Goal: Task Accomplishment & Management: Manage account settings

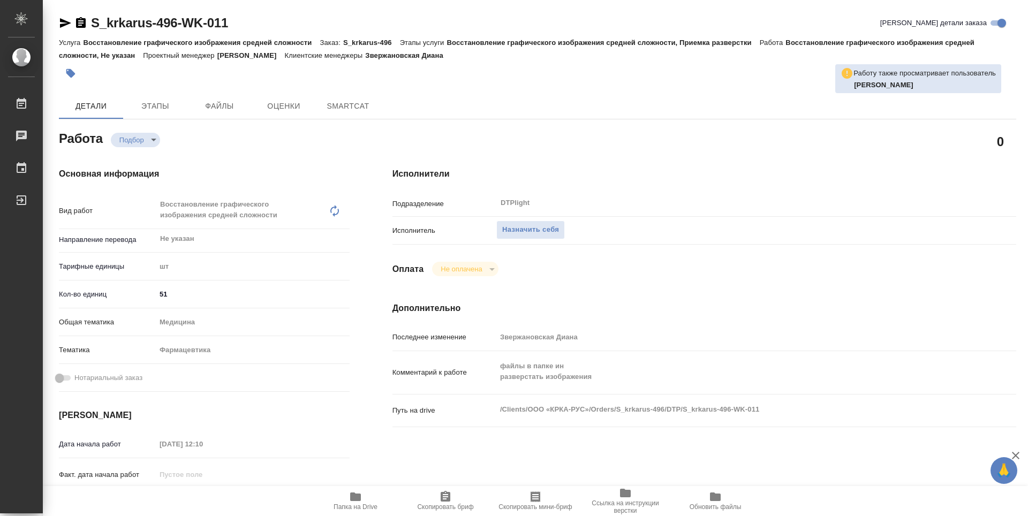
type textarea "x"
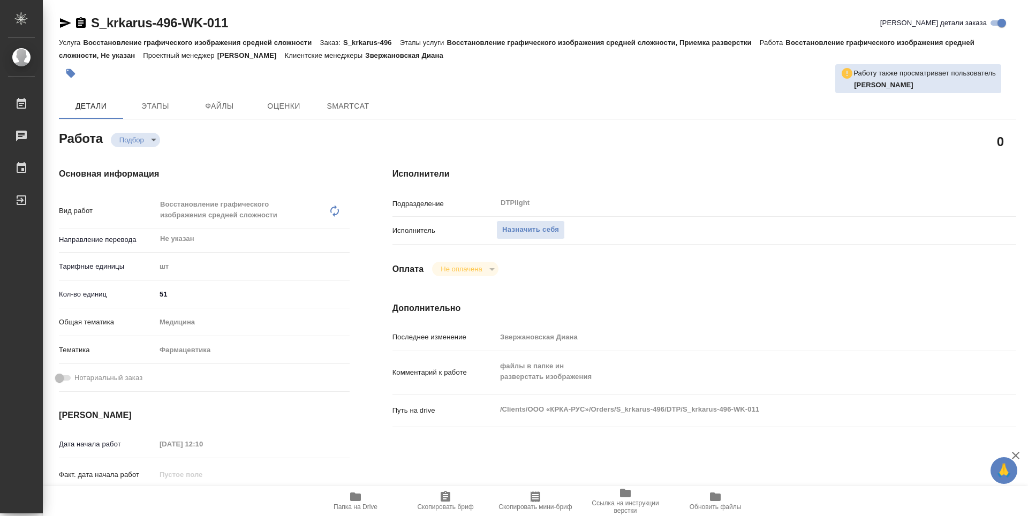
type textarea "x"
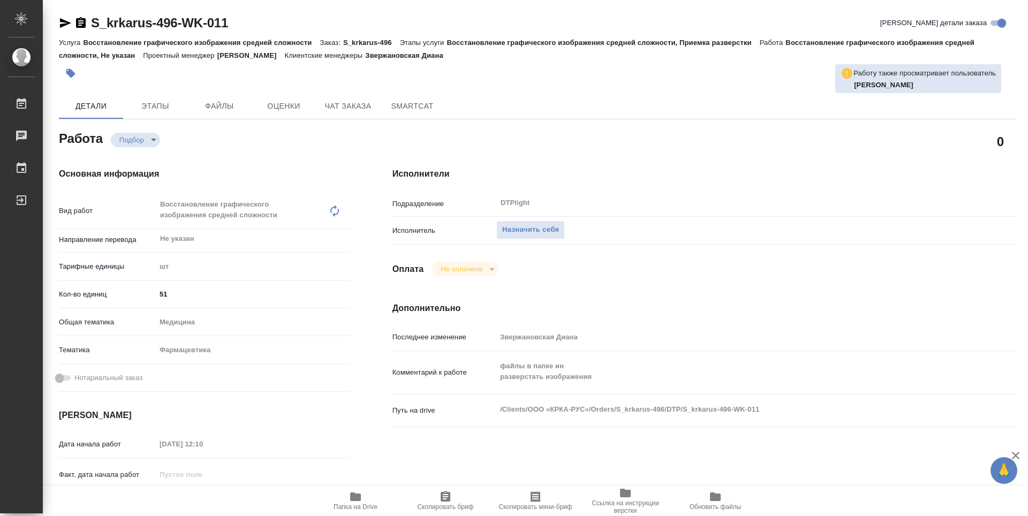
type textarea "x"
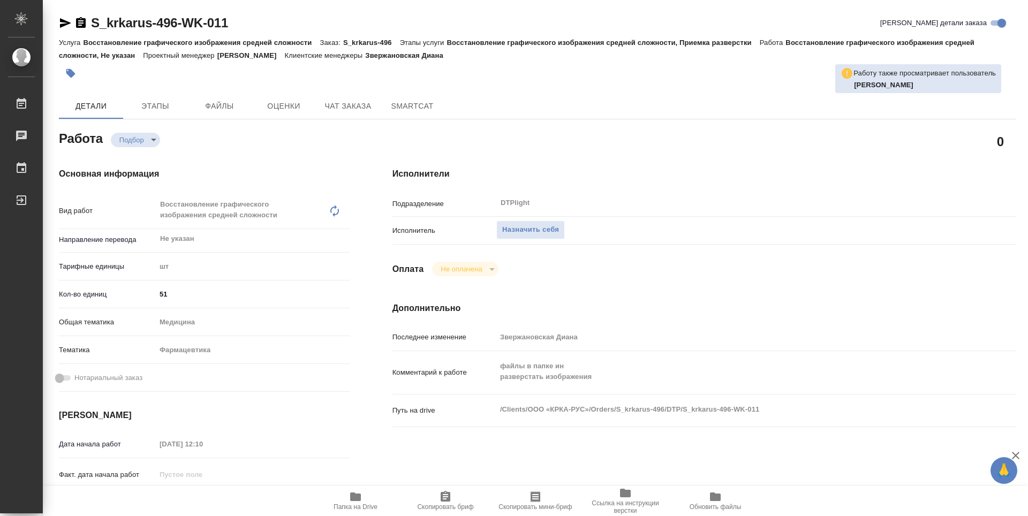
type textarea "x"
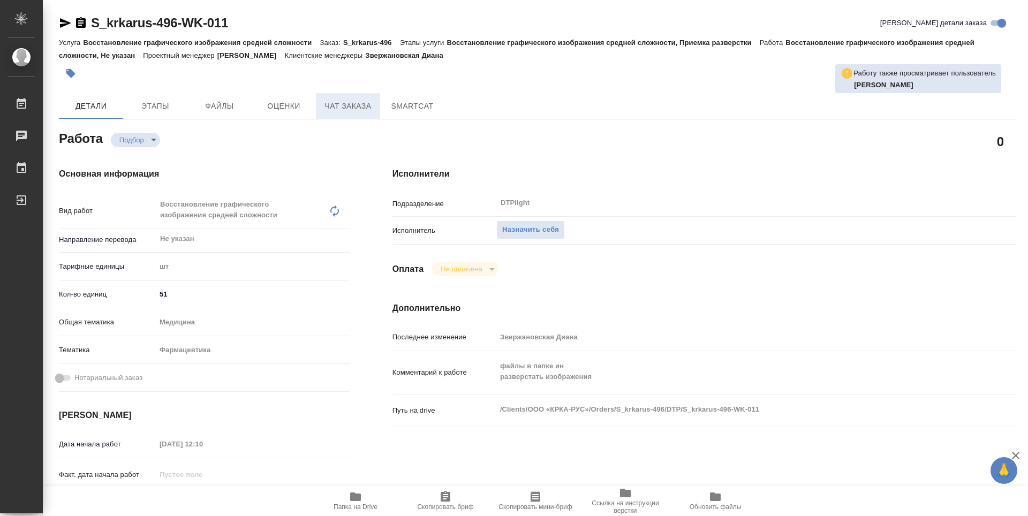
click at [359, 117] on button "Чат заказа" at bounding box center [348, 106] width 64 height 26
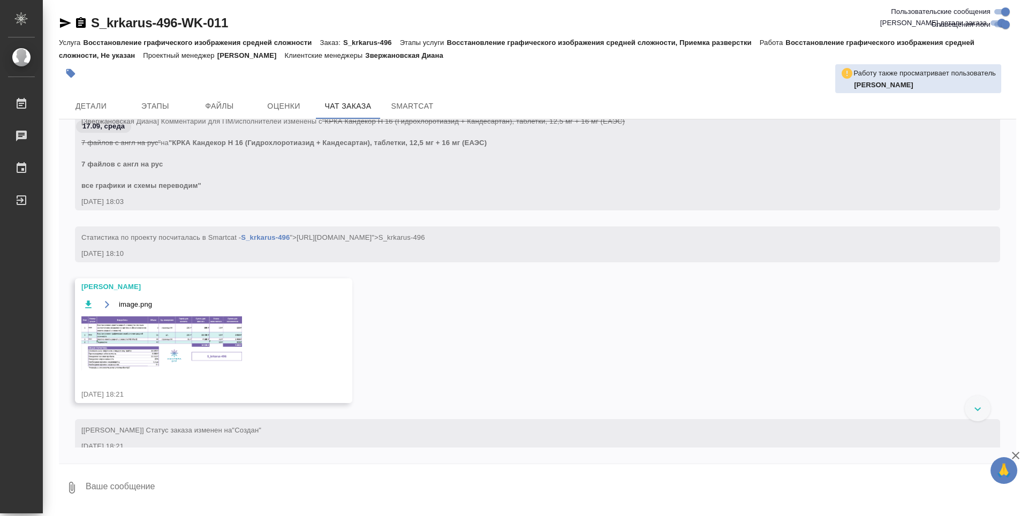
click at [138, 336] on img at bounding box center [161, 343] width 161 height 54
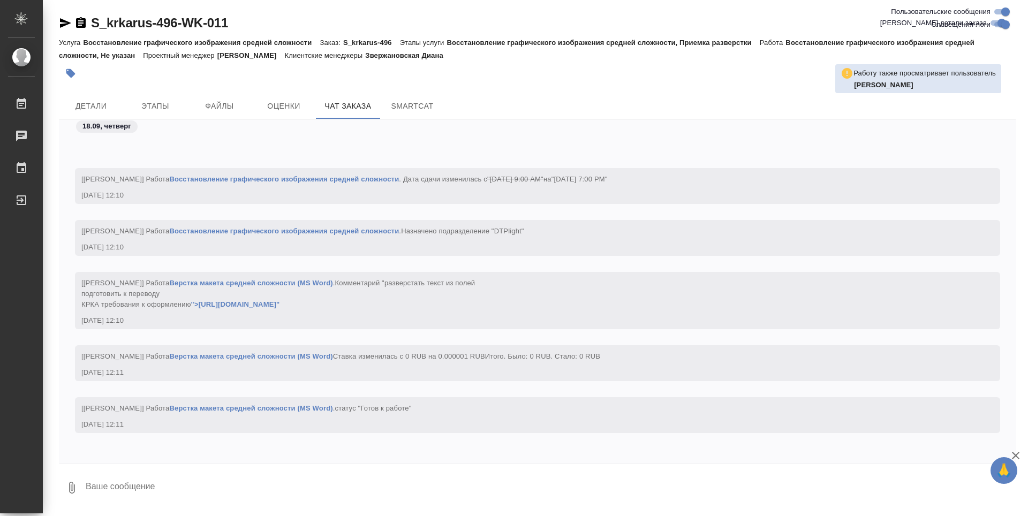
scroll to position [5431, 0]
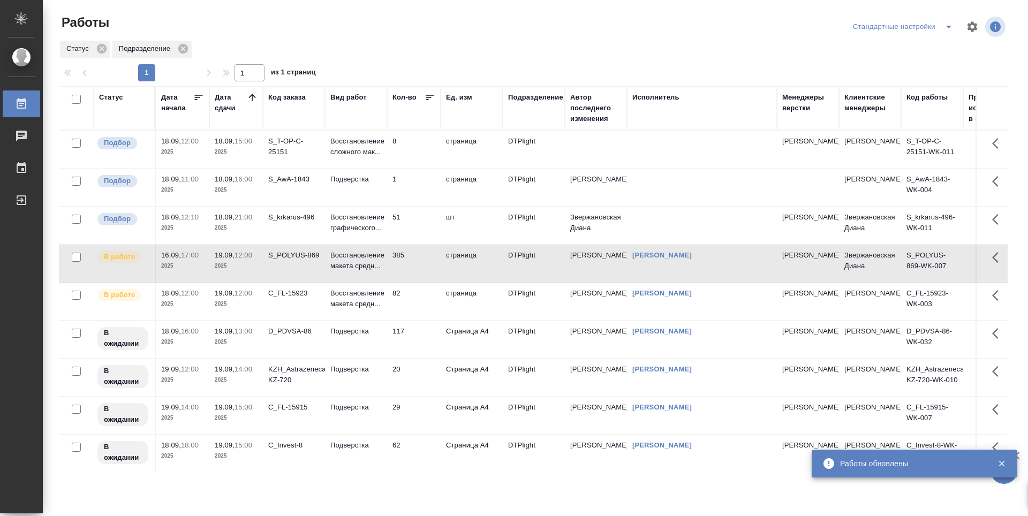
click at [421, 224] on td "51" at bounding box center [414, 225] width 54 height 37
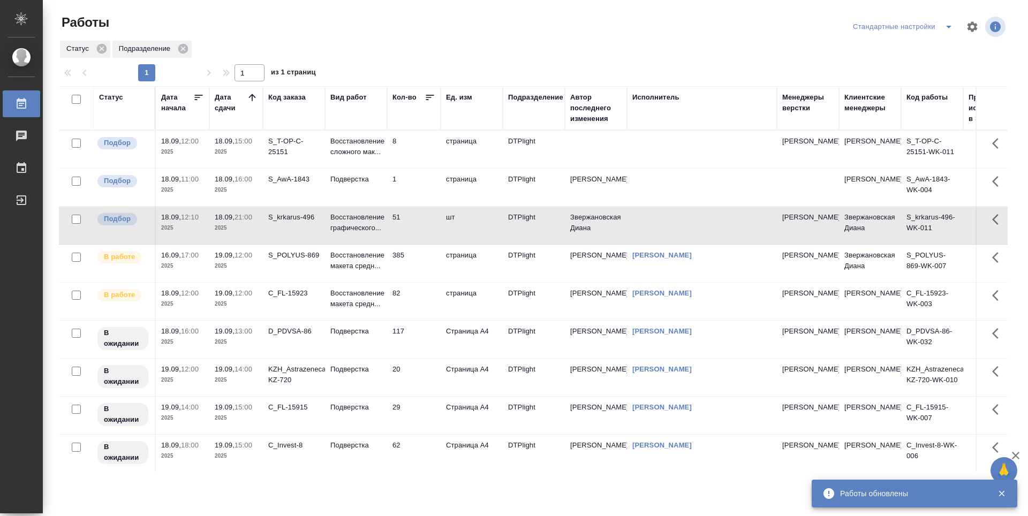
click at [419, 260] on td "385" at bounding box center [414, 263] width 54 height 37
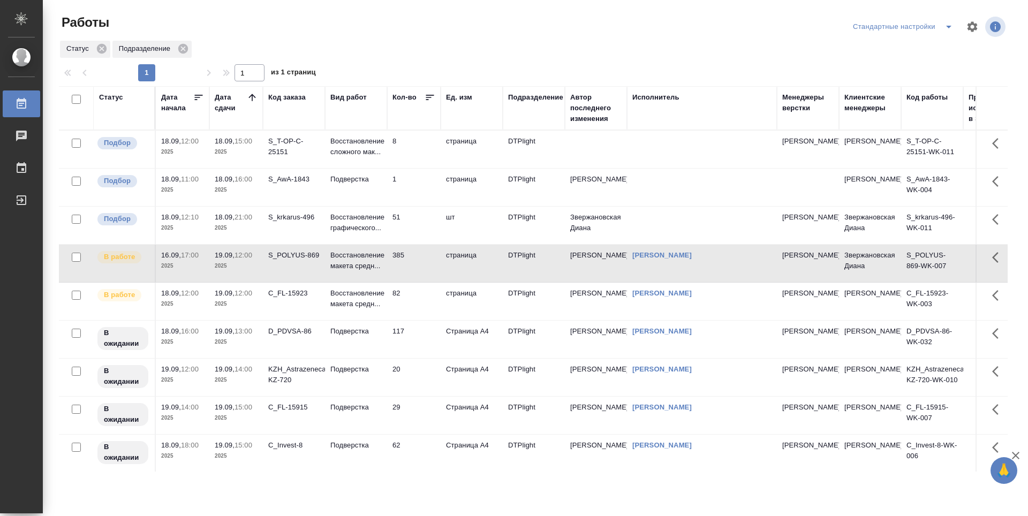
click at [421, 227] on td "51" at bounding box center [414, 225] width 54 height 37
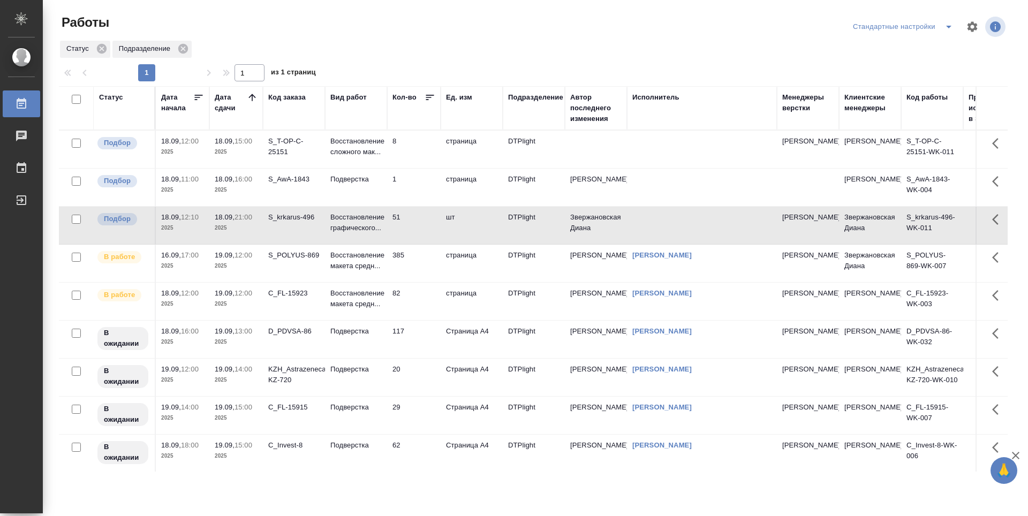
click at [424, 261] on td "385" at bounding box center [414, 263] width 54 height 37
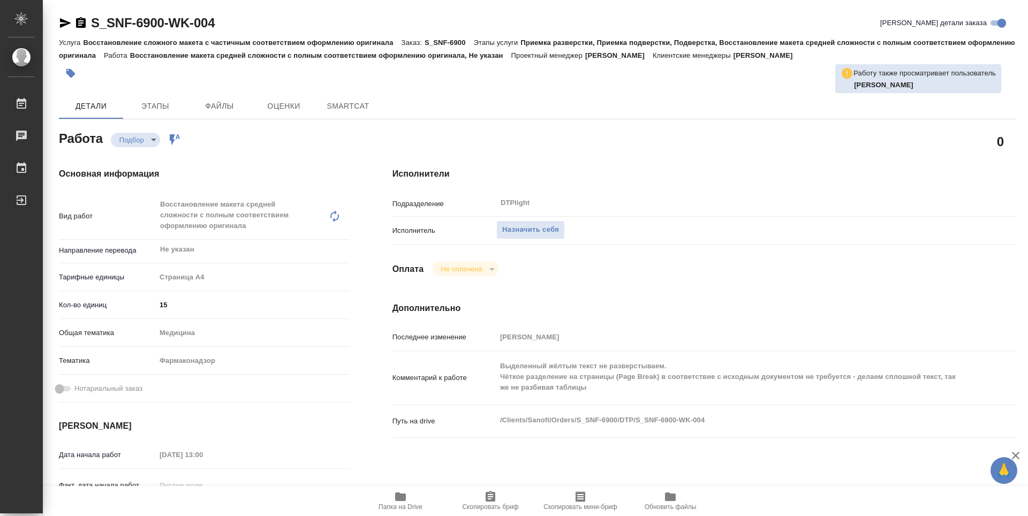
type textarea "x"
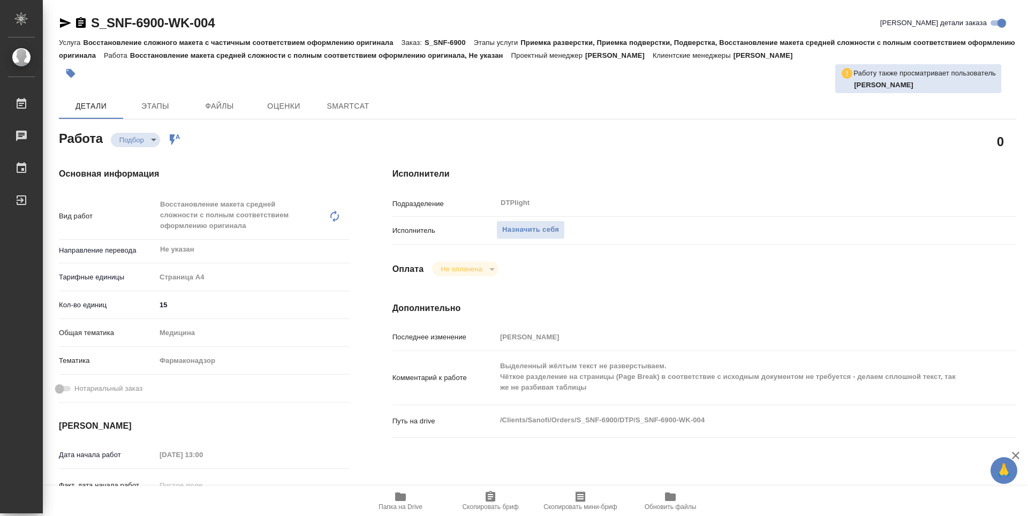
type textarea "x"
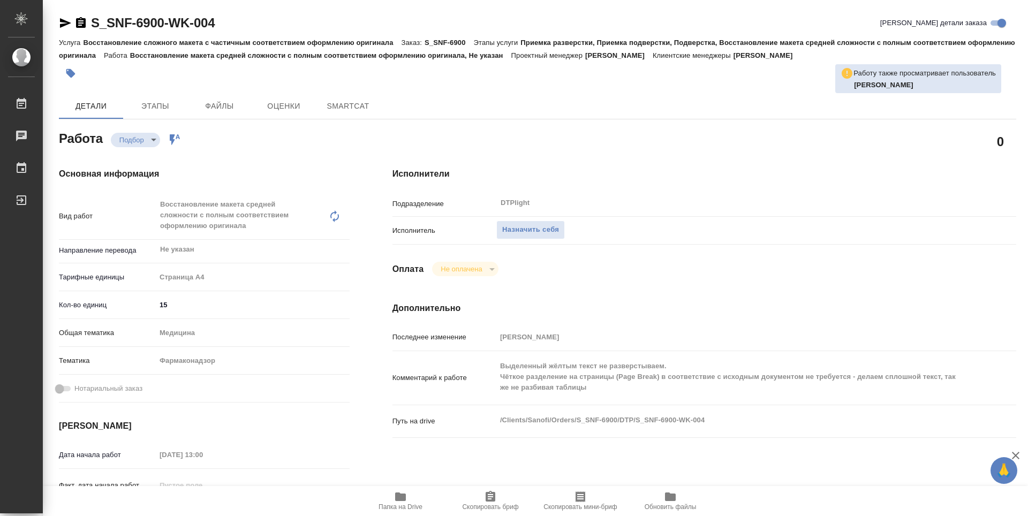
type textarea "x"
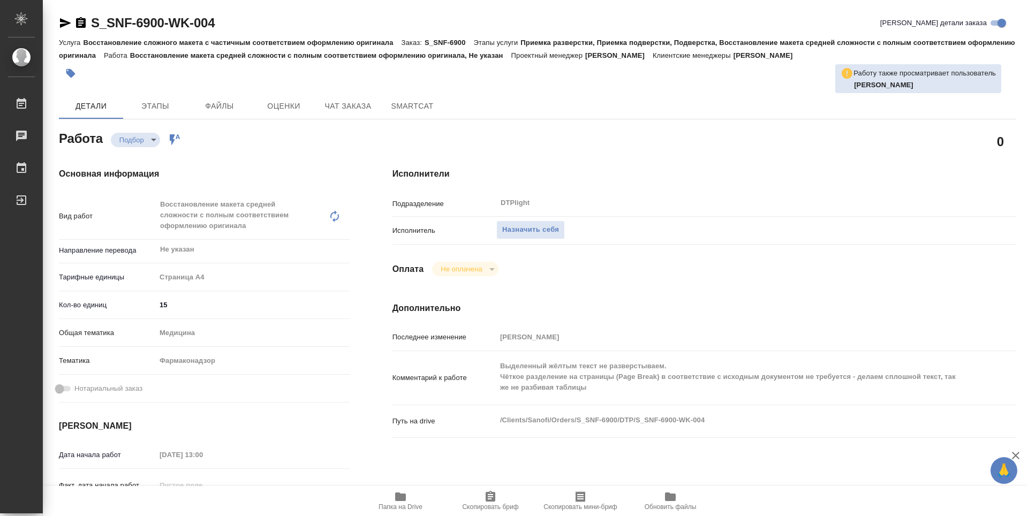
click at [397, 498] on icon "button" at bounding box center [400, 497] width 11 height 9
type textarea "x"
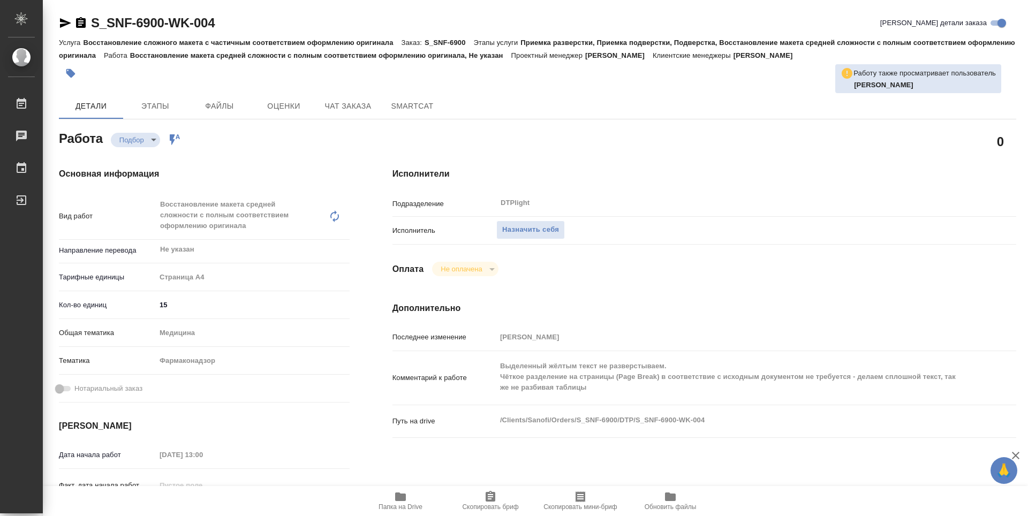
type textarea "x"
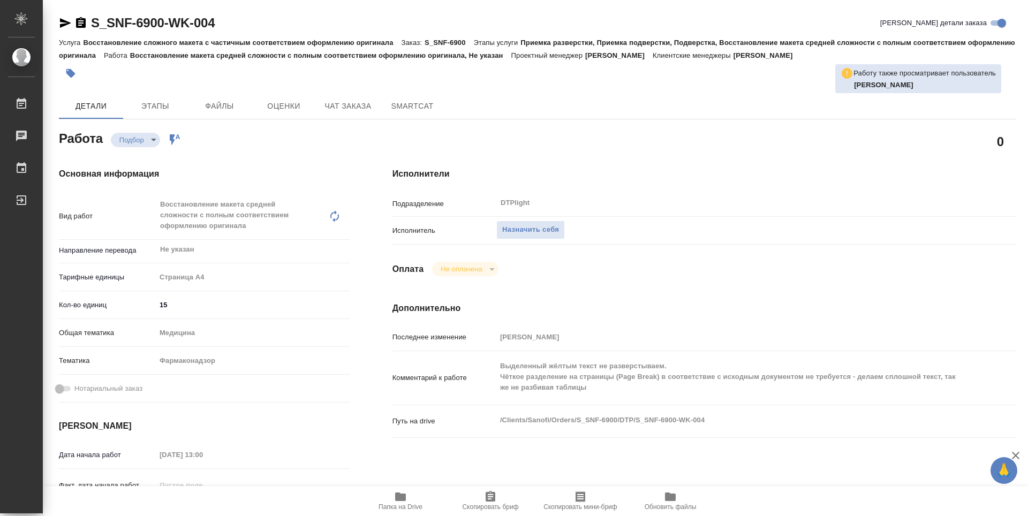
type textarea "x"
click at [518, 222] on button "Назначить себя" at bounding box center [530, 230] width 69 height 19
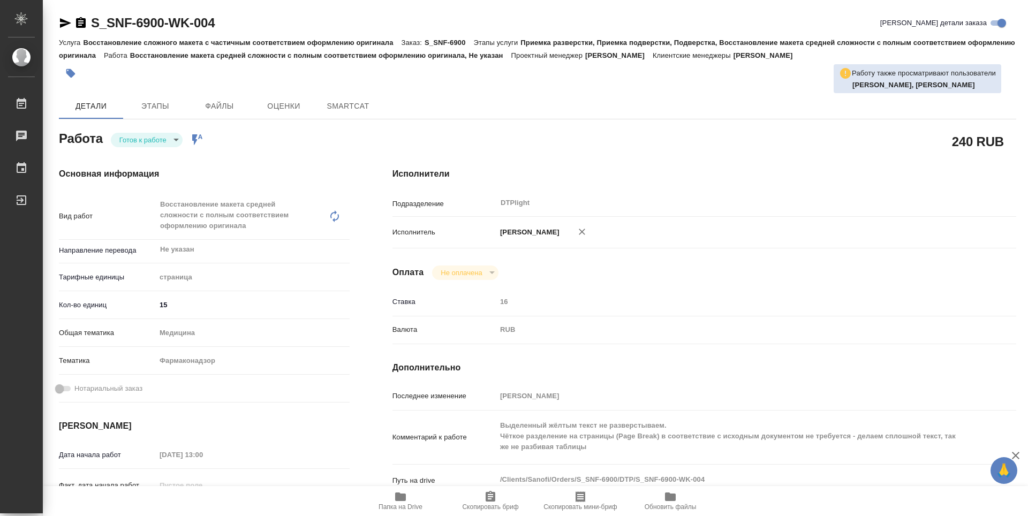
type textarea "x"
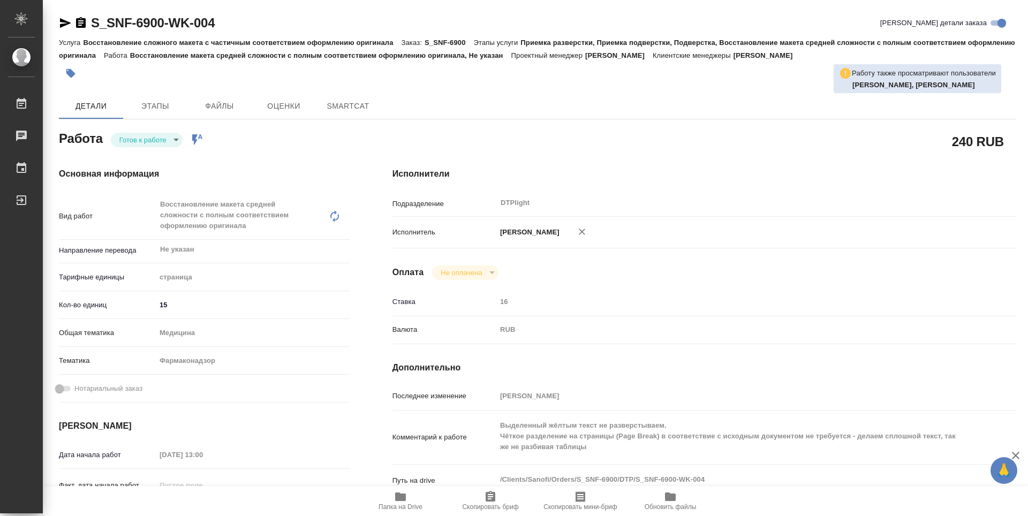
type textarea "x"
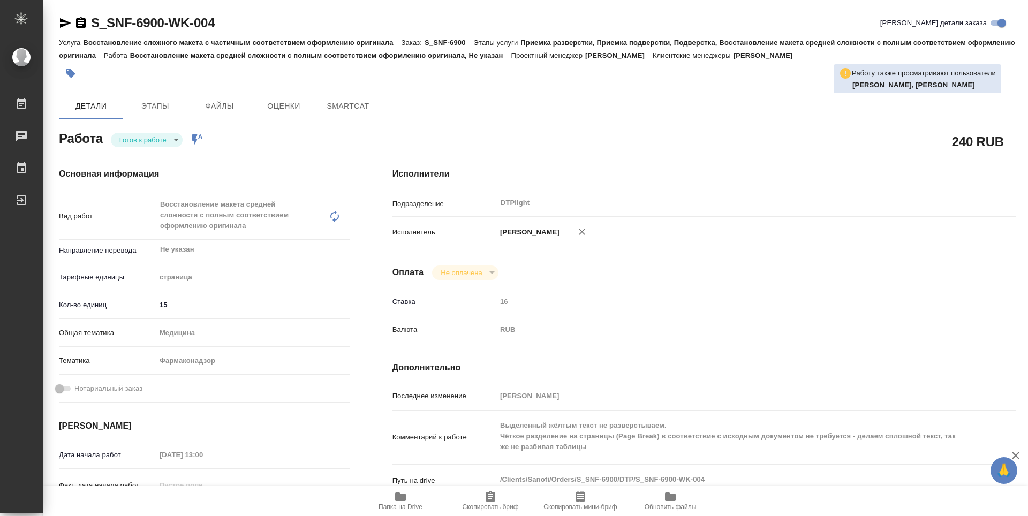
type textarea "x"
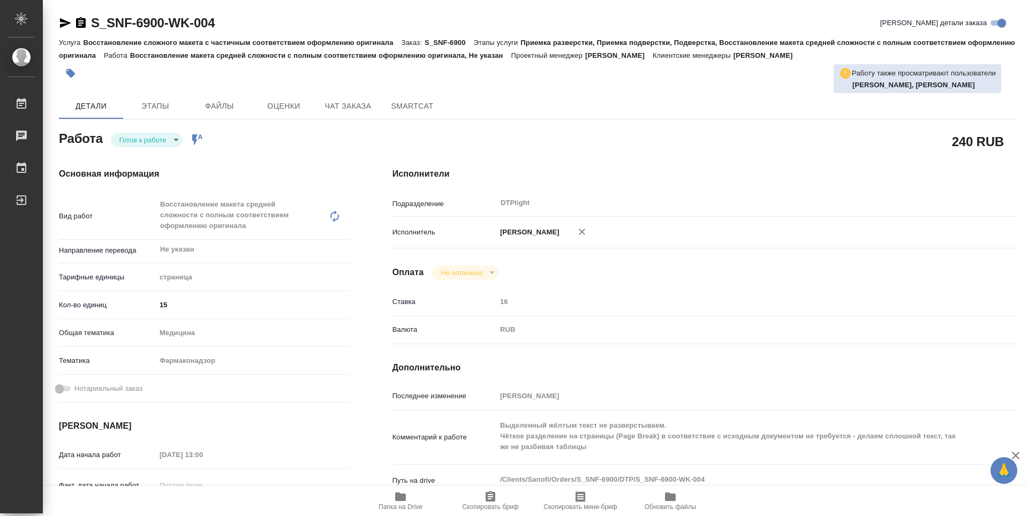
type textarea "x"
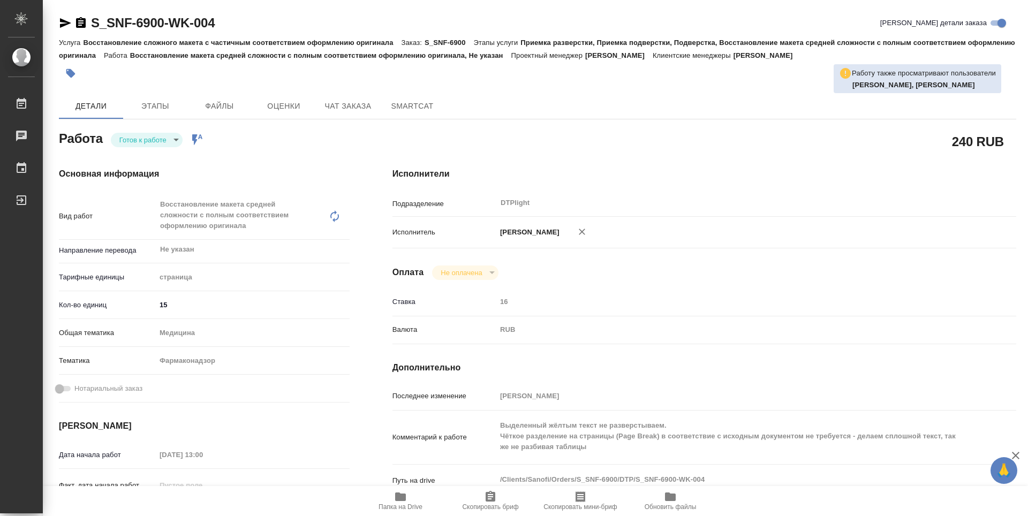
click at [165, 141] on body "🙏 .cls-1 fill:#fff; AWATERA Guselnikov Roman Работы Чаты График Выйти S_SNF-690…" at bounding box center [514, 258] width 1028 height 516
type textarea "x"
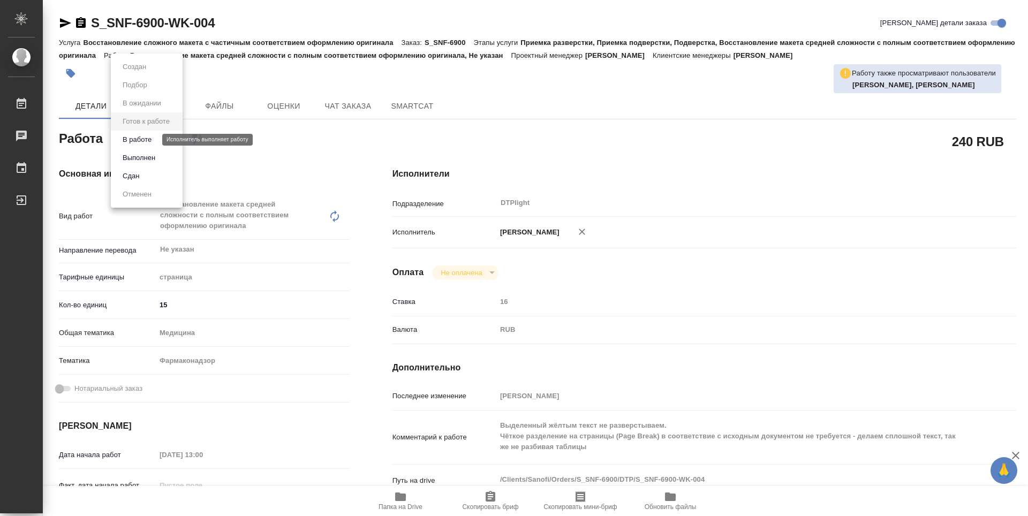
type textarea "x"
click at [144, 141] on button "В работе" at bounding box center [136, 140] width 35 height 12
type textarea "x"
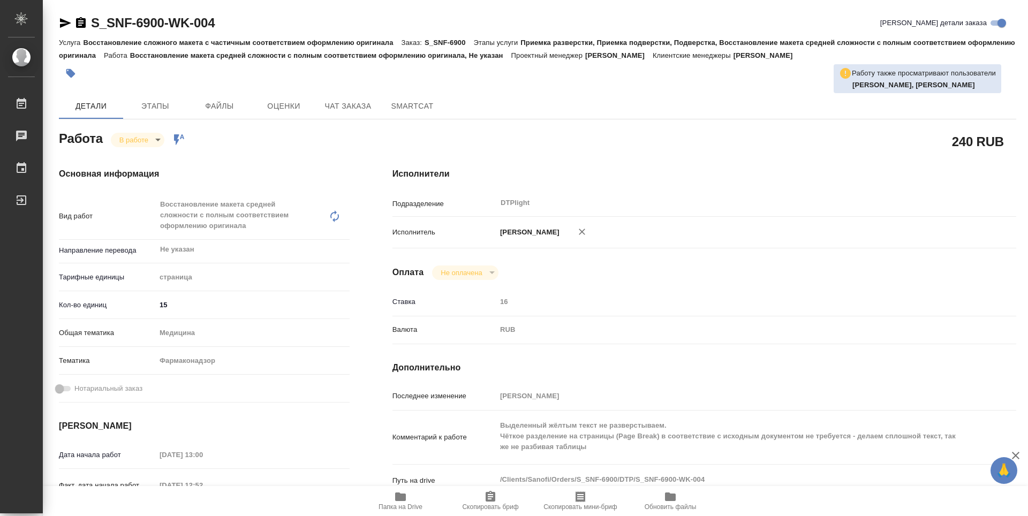
type textarea "x"
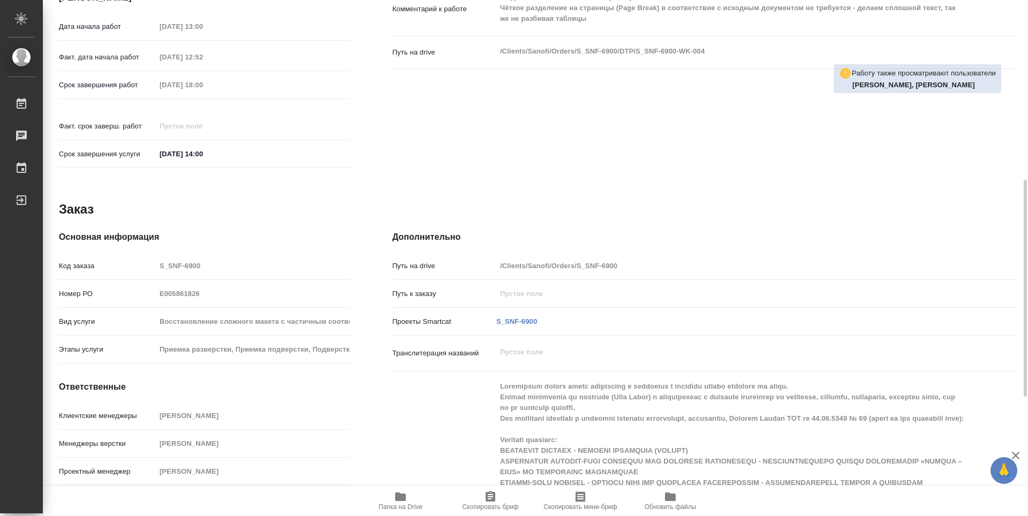
type textarea "x"
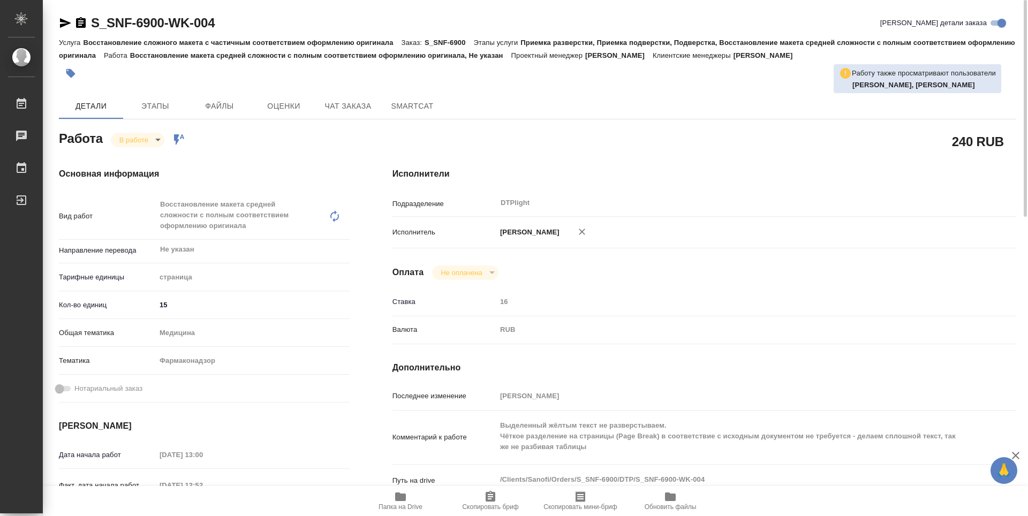
drag, startPoint x: 84, startPoint y: 25, endPoint x: 92, endPoint y: 24, distance: 8.6
click at [84, 25] on icon "button" at bounding box center [81, 22] width 10 height 11
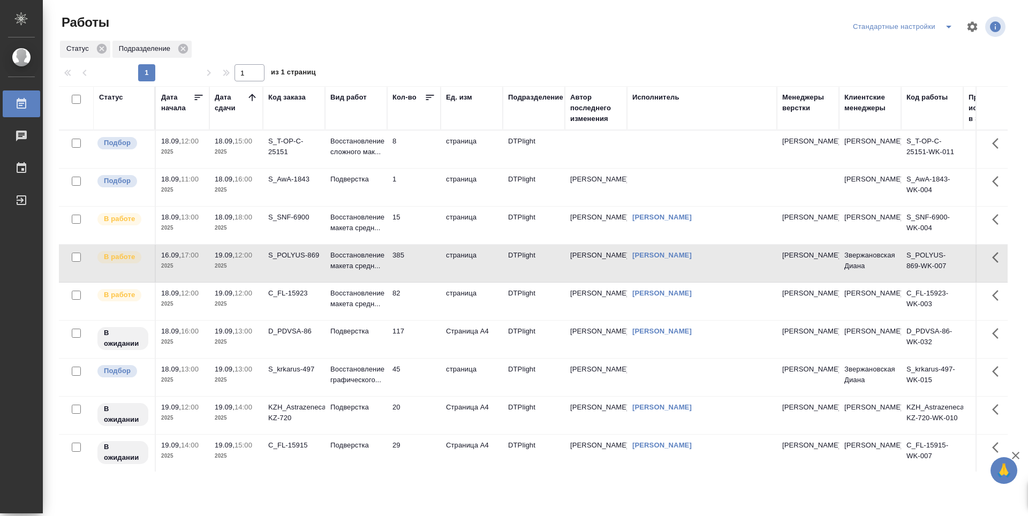
click at [426, 243] on td "15" at bounding box center [414, 225] width 54 height 37
